Goal: Task Accomplishment & Management: Manage account settings

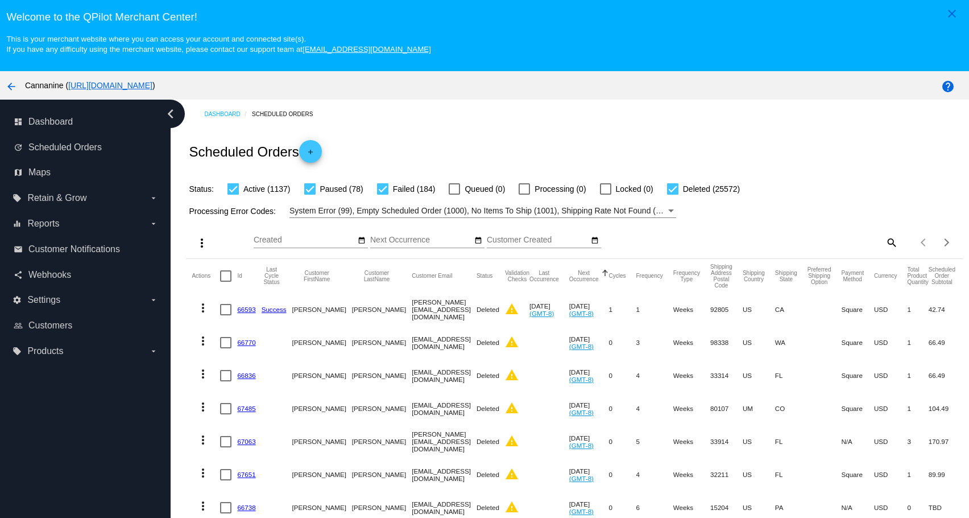
click at [898, 250] on div "Items per page: 20 1 - 20 of 26971" at bounding box center [930, 242] width 64 height 32
click at [868, 244] on div "search" at bounding box center [801, 242] width 193 height 18
click at [898, 239] on div "Items per page: 20 1 - 20 of 26971" at bounding box center [930, 242] width 64 height 32
click at [884, 245] on mat-icon "search" at bounding box center [891, 242] width 14 height 18
click at [876, 245] on input "Search" at bounding box center [801, 239] width 193 height 9
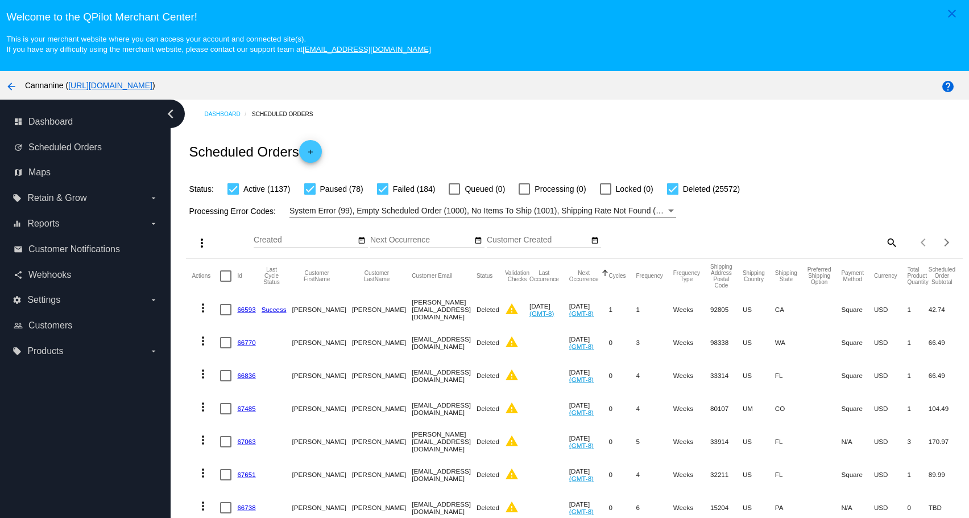
click at [756, 246] on div "search" at bounding box center [801, 242] width 193 height 18
click at [898, 239] on div "Items per page: 20 1 - 20 of 26971" at bounding box center [930, 242] width 64 height 32
click at [867, 247] on div "search" at bounding box center [801, 242] width 193 height 18
click at [884, 246] on mat-icon "search" at bounding box center [891, 242] width 14 height 18
click at [804, 245] on input "Search" at bounding box center [801, 239] width 193 height 9
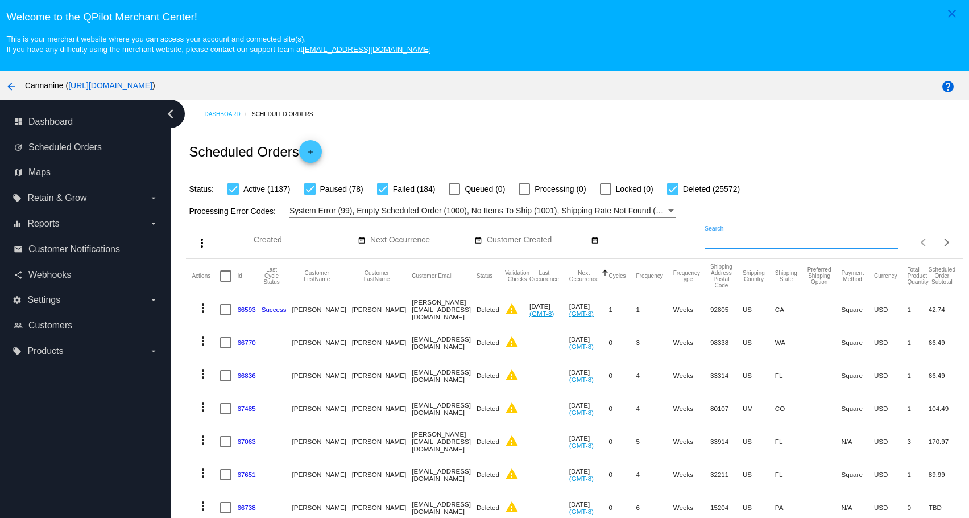
paste input "[EMAIL_ADDRESS][DOMAIN_NAME]"
type input "[EMAIL_ADDRESS][DOMAIN_NAME]"
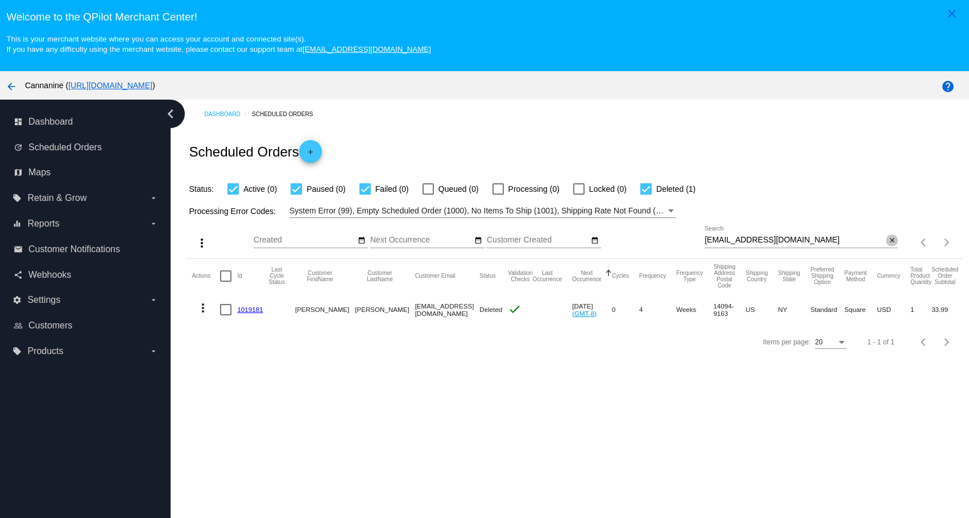
click at [888, 243] on mat-icon "close" at bounding box center [892, 240] width 8 height 9
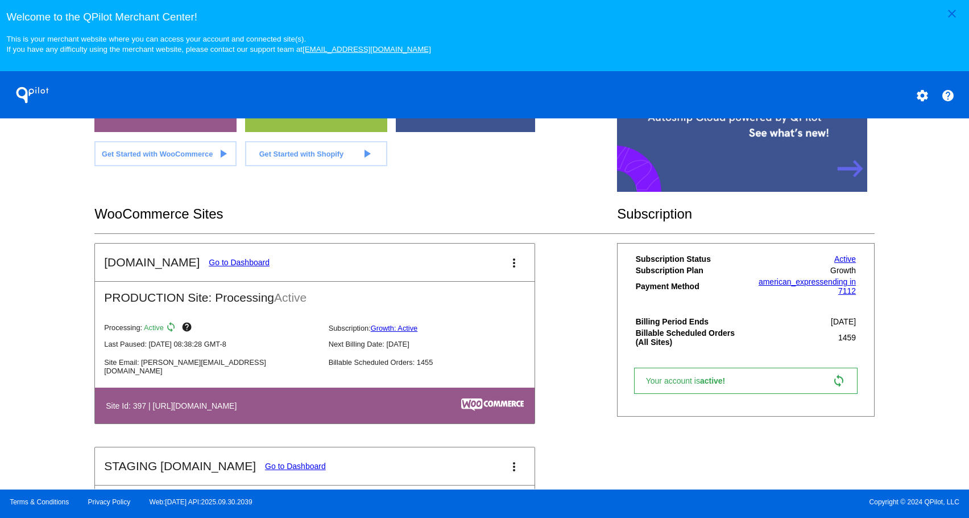
scroll to position [284, 0]
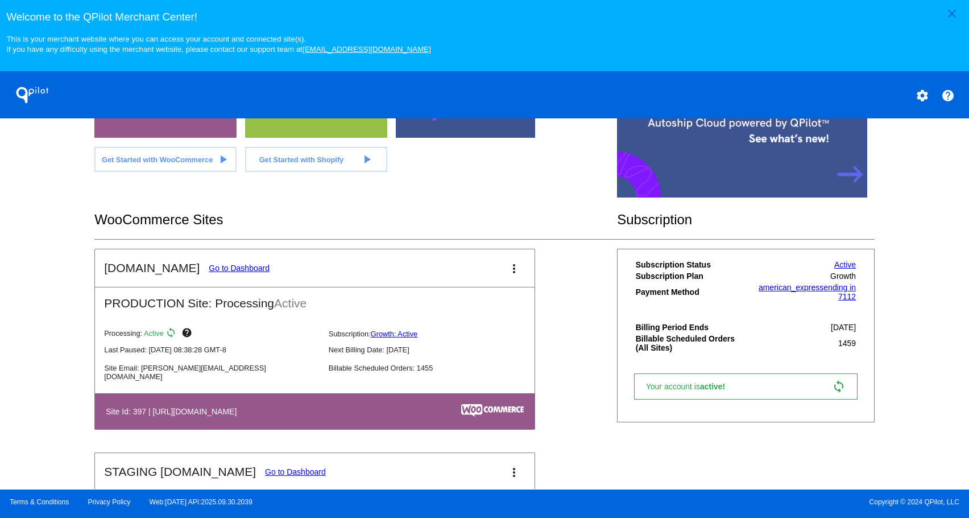
click at [215, 272] on link "Go to Dashboard" at bounding box center [239, 267] width 61 height 9
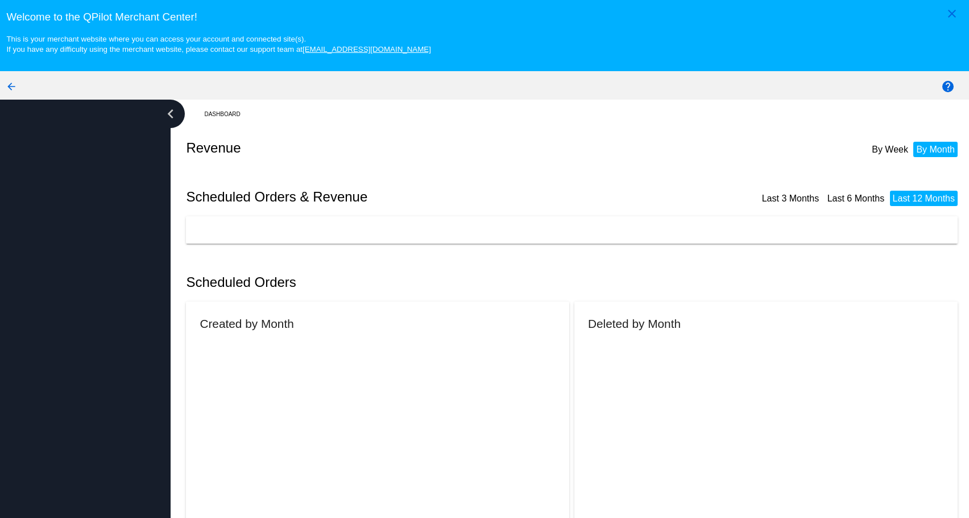
click at [215, 279] on h2 "Scheduled Orders" at bounding box center [380, 282] width 388 height 16
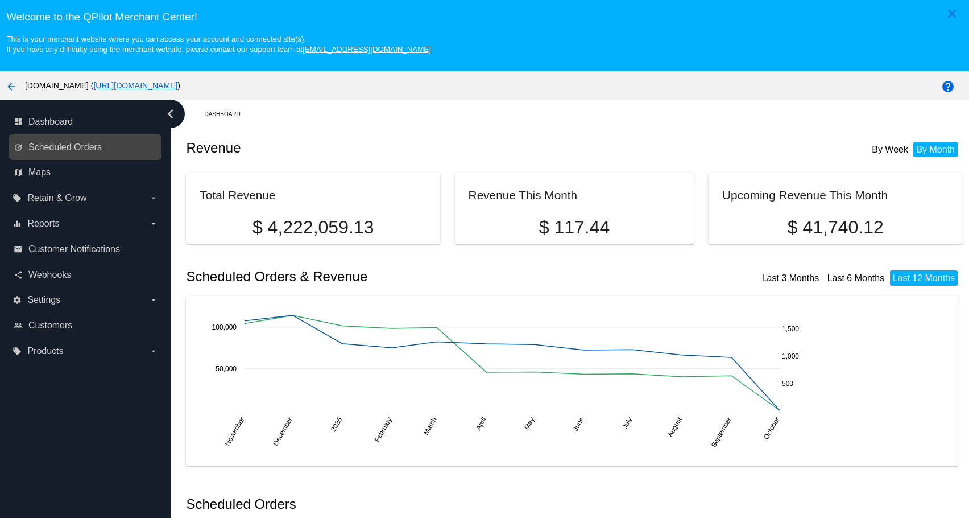
click at [107, 151] on link "update Scheduled Orders" at bounding box center [86, 147] width 144 height 18
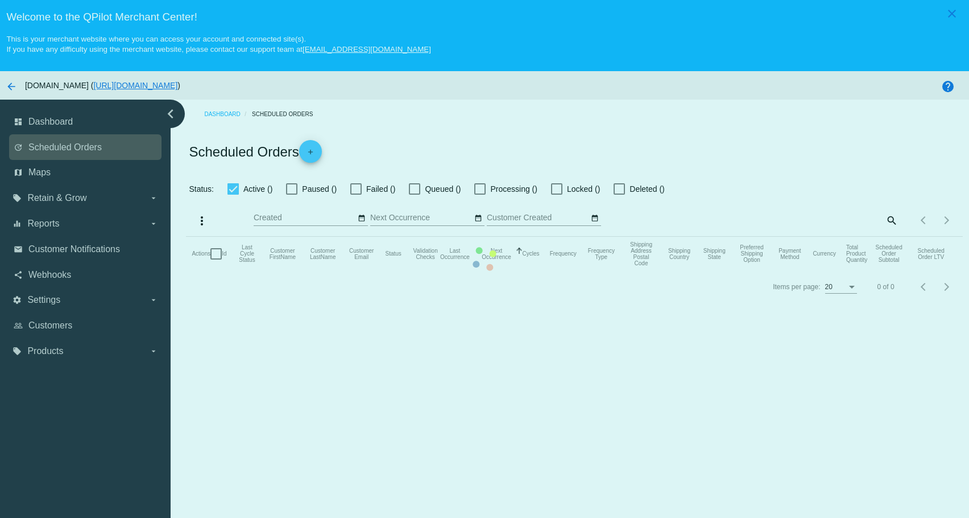
checkbox input "true"
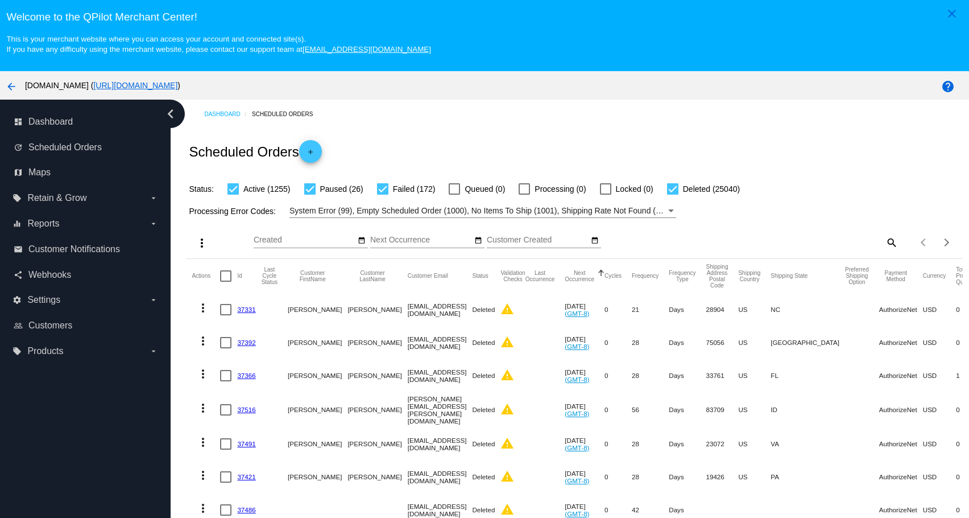
click at [884, 244] on mat-icon "search" at bounding box center [891, 242] width 14 height 18
click at [788, 245] on input "Search" at bounding box center [801, 239] width 193 height 9
paste input "michellemybarra@gmail.com"
type input "michellemybarra@gmail.com"
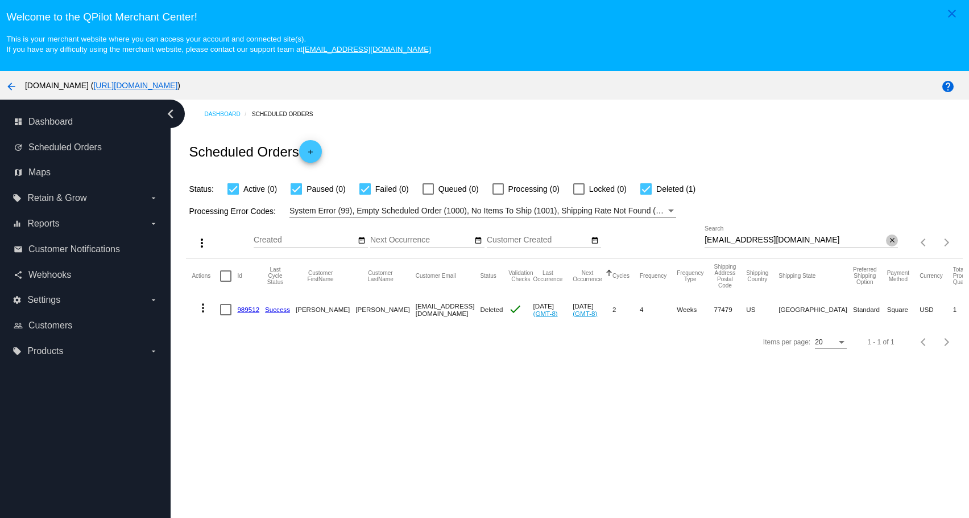
click at [888, 243] on mat-icon "close" at bounding box center [892, 240] width 8 height 9
